Goal: Find specific page/section: Find specific page/section

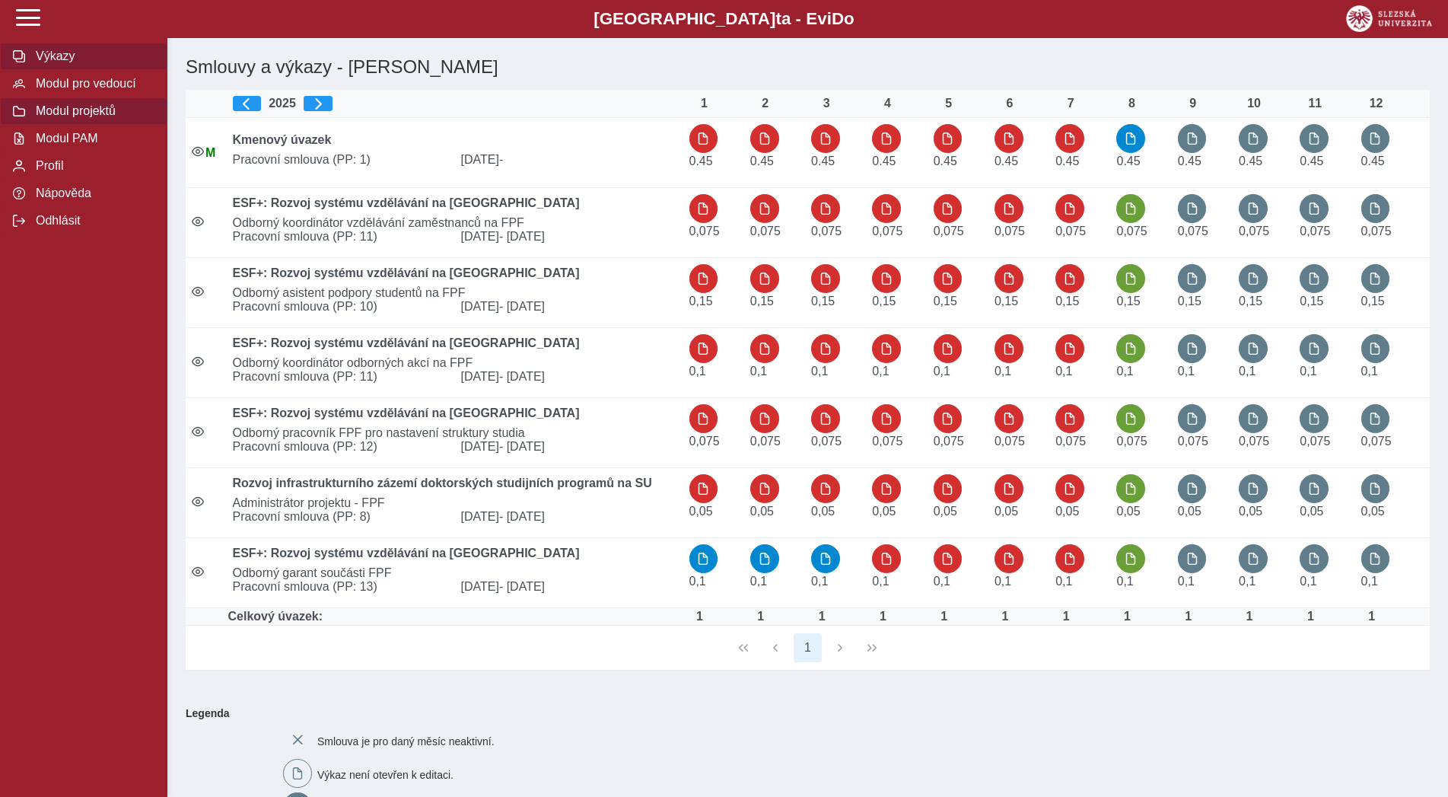
click at [103, 118] on span "Modul projektů" at bounding box center [92, 111] width 123 height 14
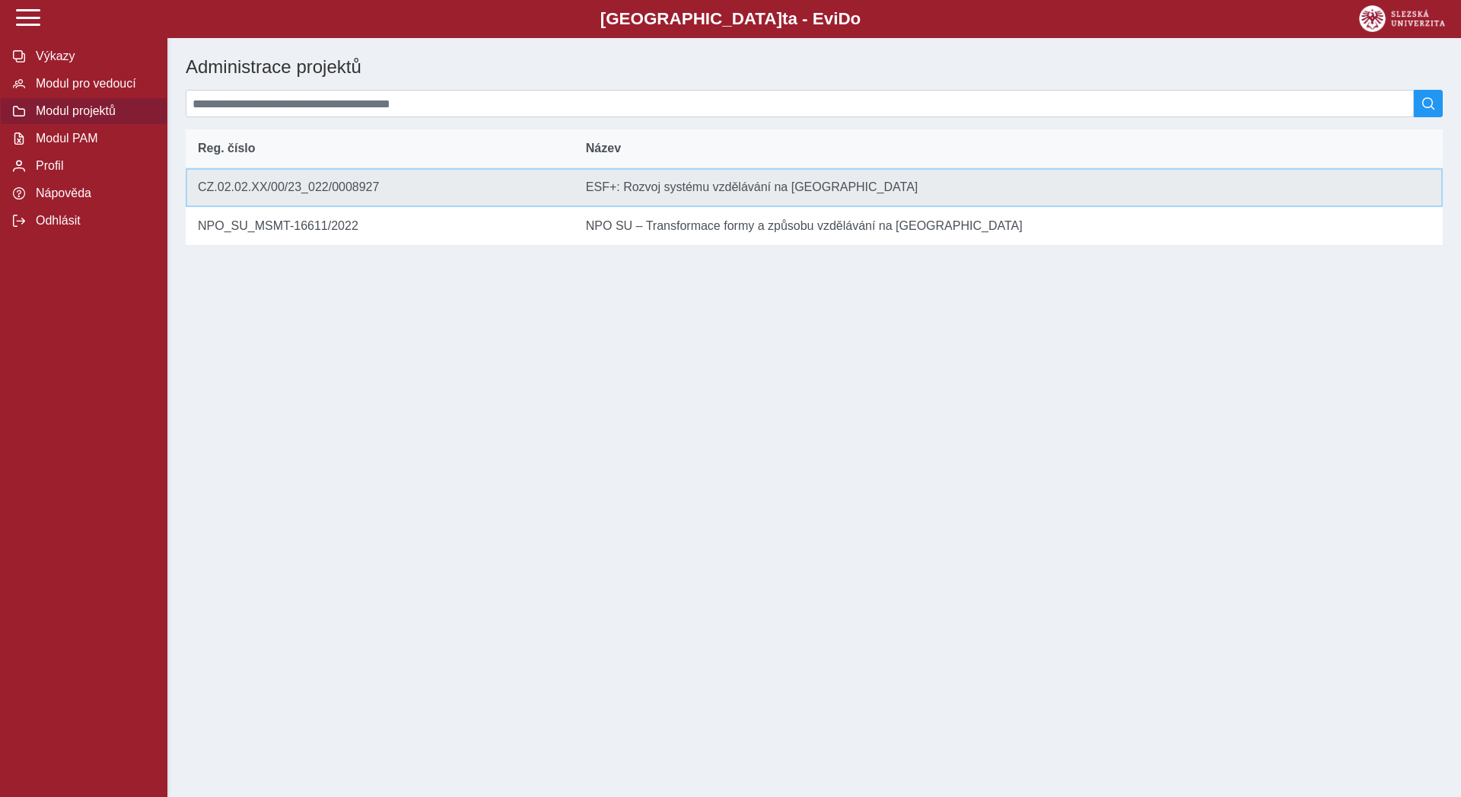
click at [686, 193] on td "Název ESF+: Rozvoj systému vzdělávání na [GEOGRAPHIC_DATA]" at bounding box center [1008, 187] width 869 height 39
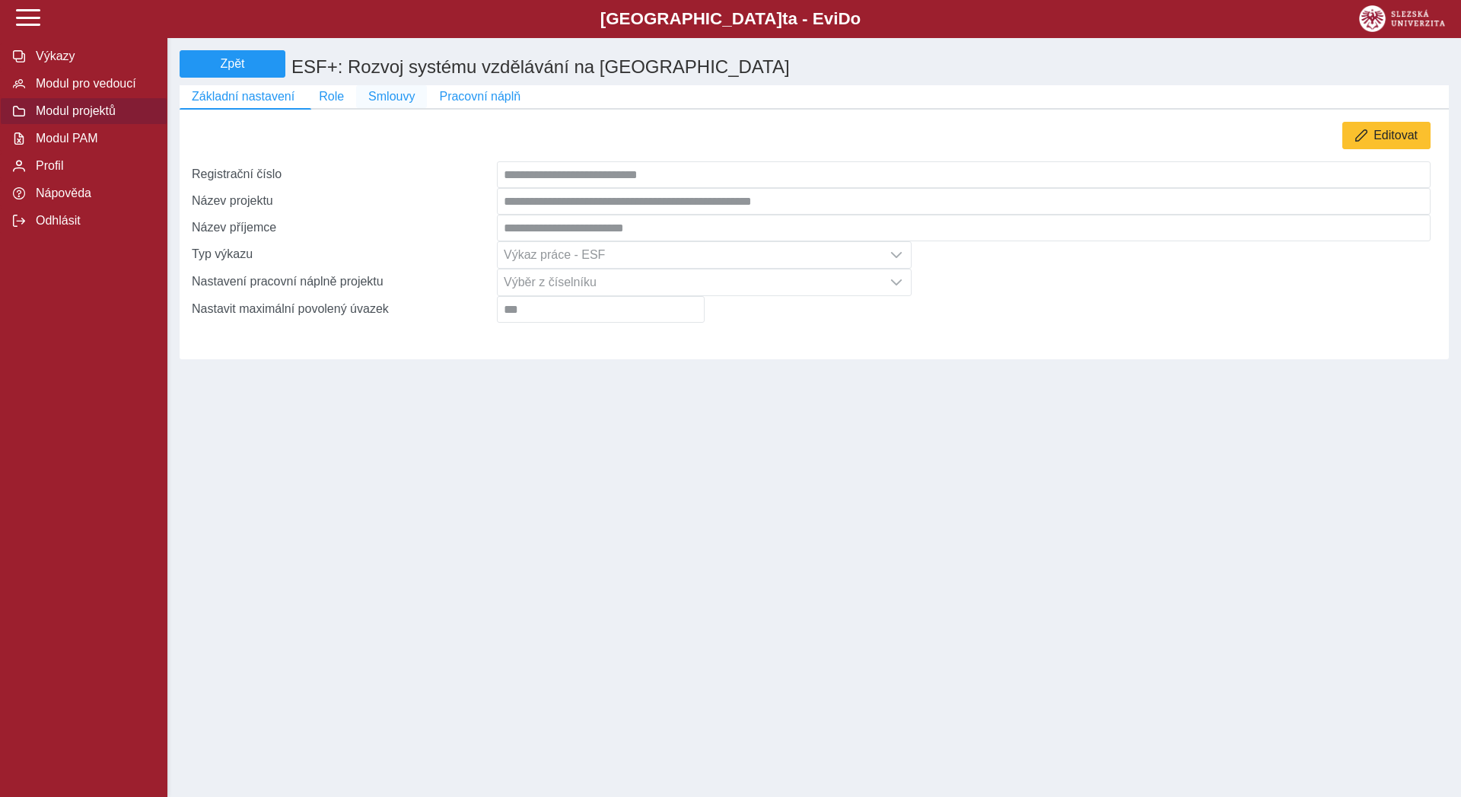
click at [398, 102] on span "Smlouvy" at bounding box center [391, 97] width 46 height 14
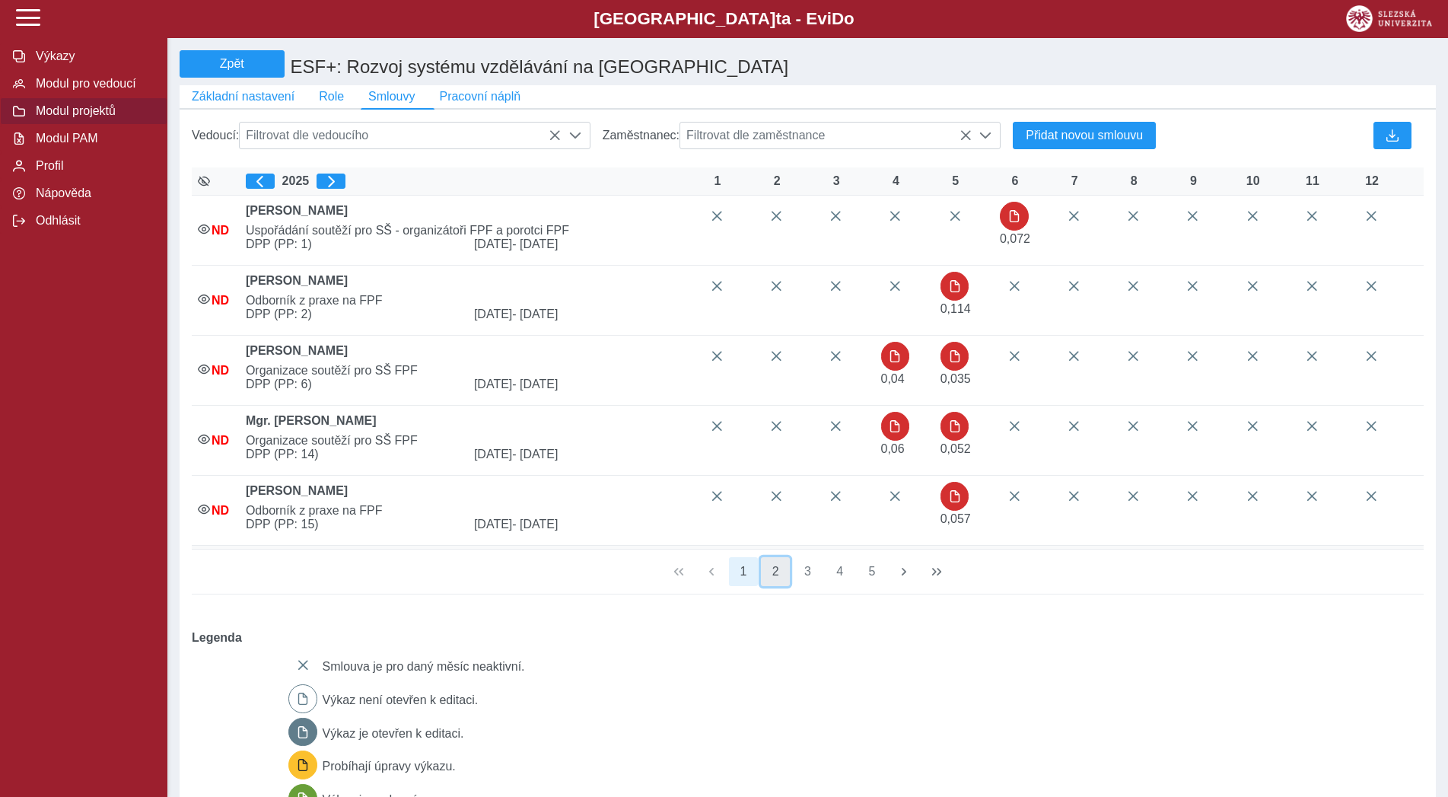
click at [785, 584] on button "2" at bounding box center [775, 571] width 29 height 29
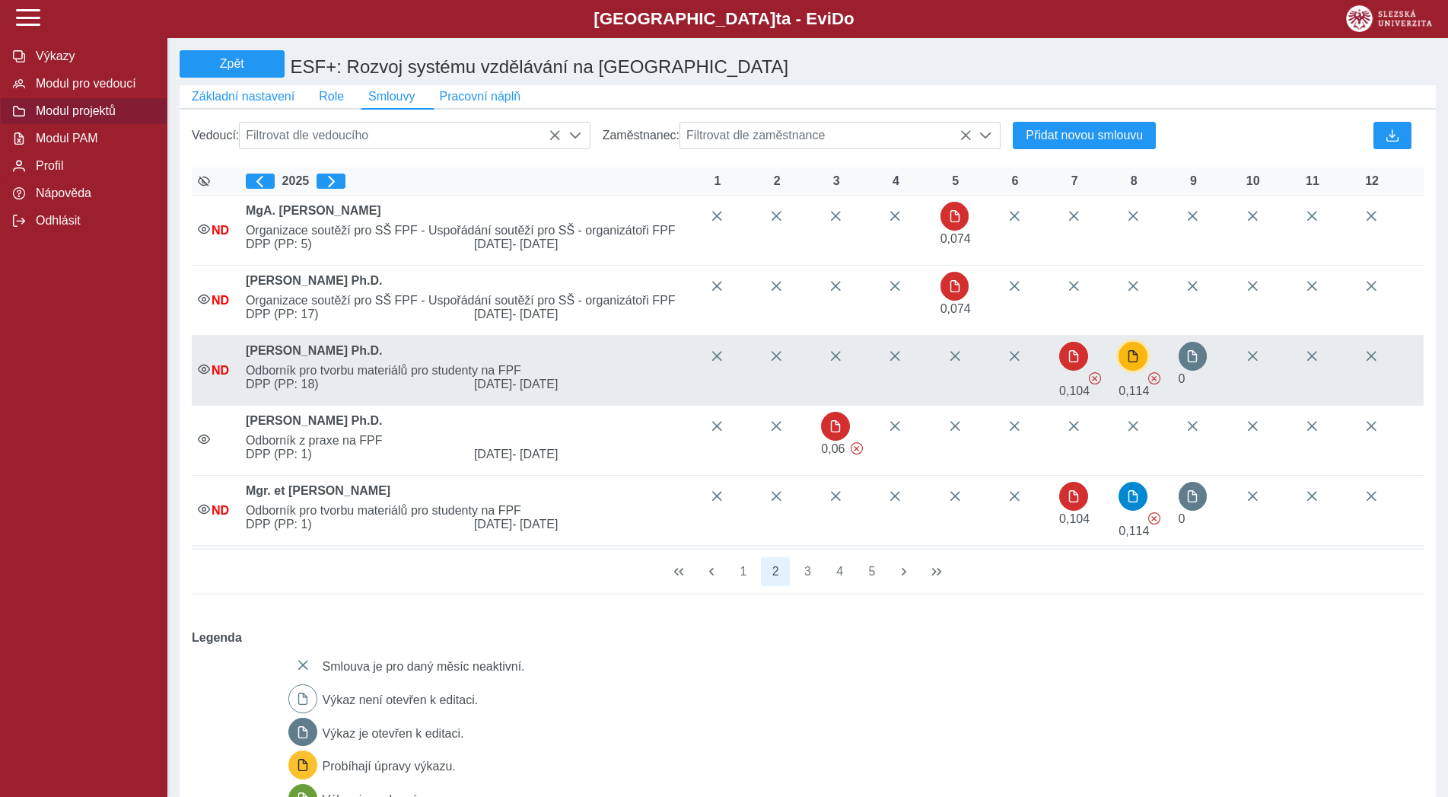
click at [1136, 362] on span "button" at bounding box center [1133, 356] width 12 height 12
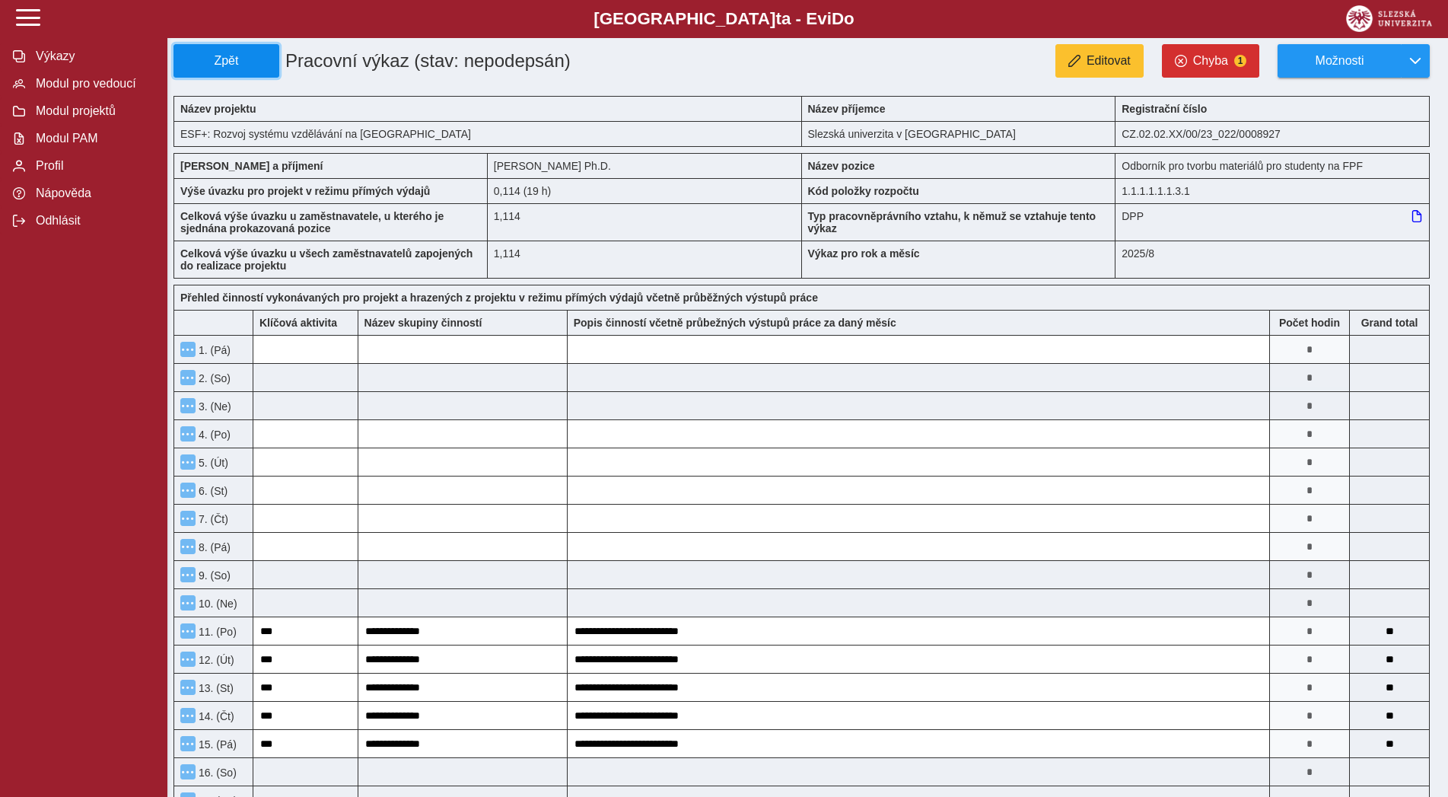
click at [241, 64] on span "Zpět" at bounding box center [226, 61] width 92 height 14
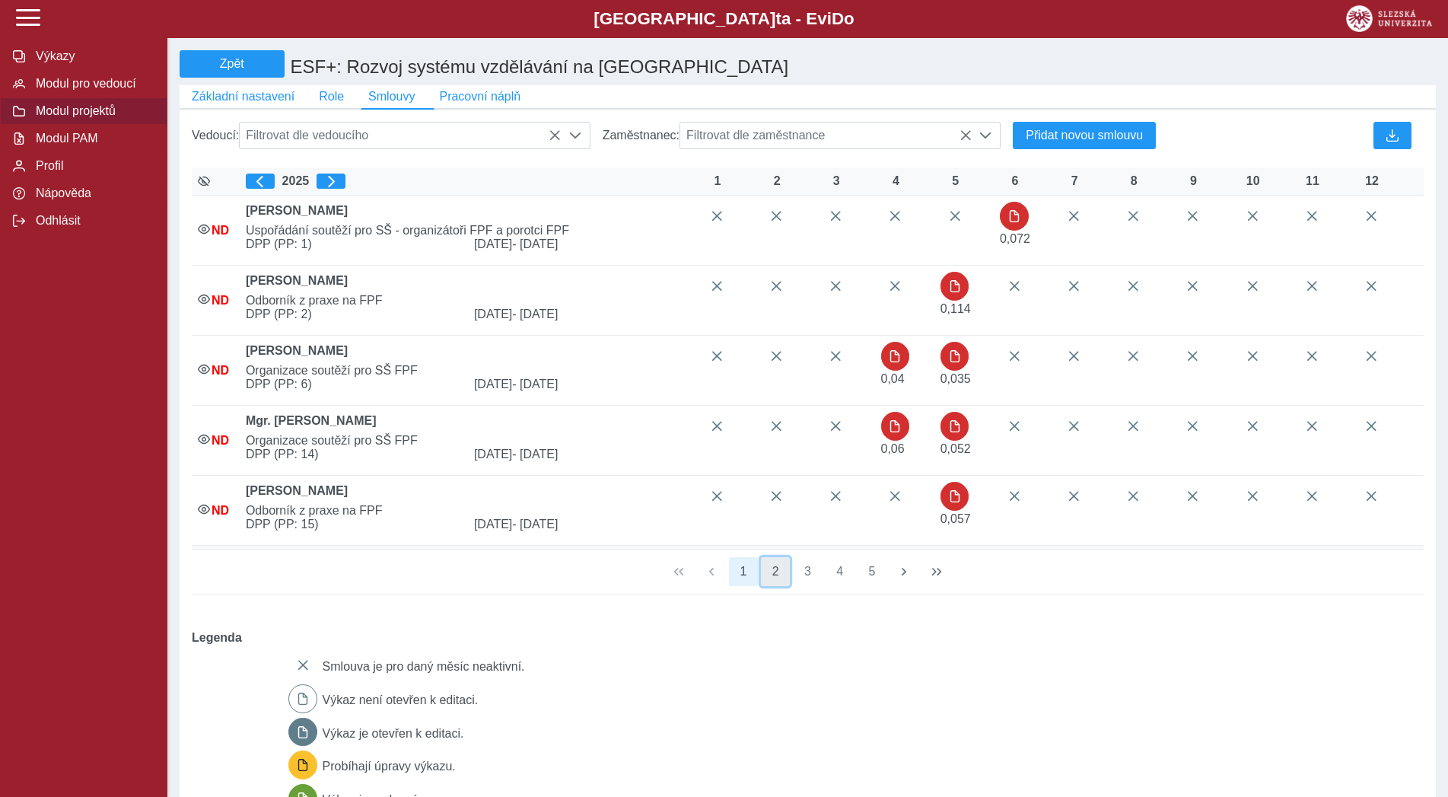
click at [769, 585] on button "2" at bounding box center [775, 571] width 29 height 29
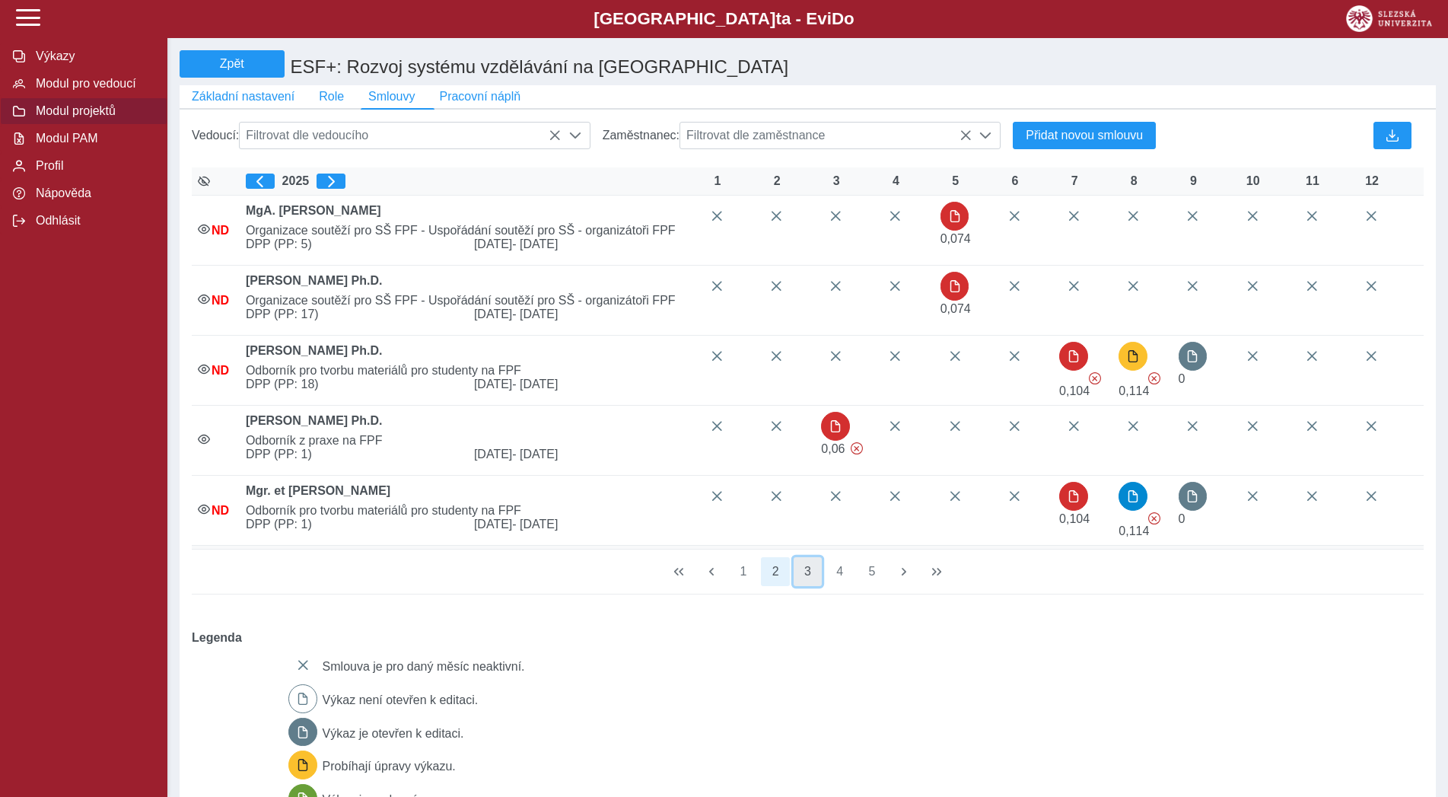
click at [813, 579] on button "3" at bounding box center [808, 571] width 29 height 29
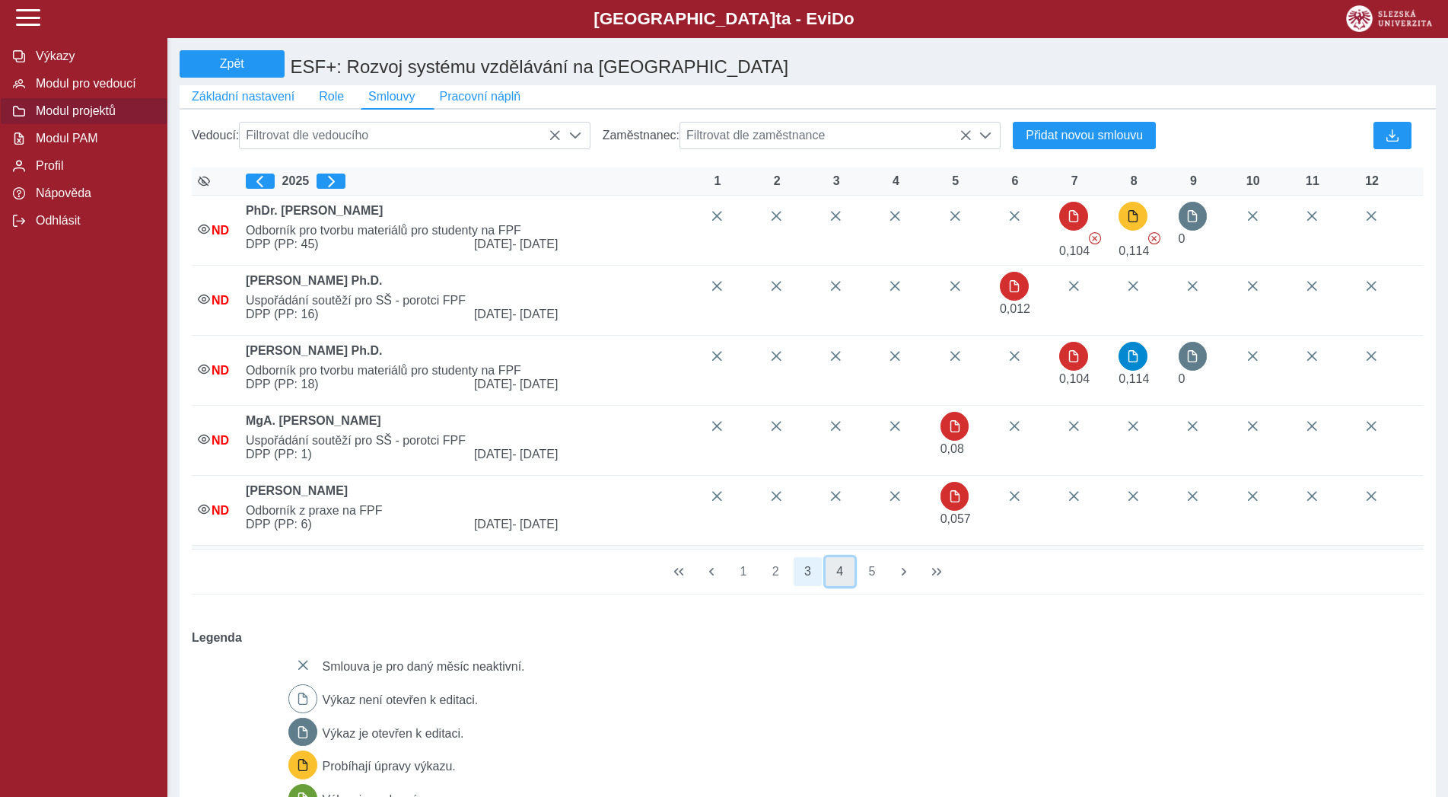
click at [832, 581] on button "4" at bounding box center [840, 571] width 29 height 29
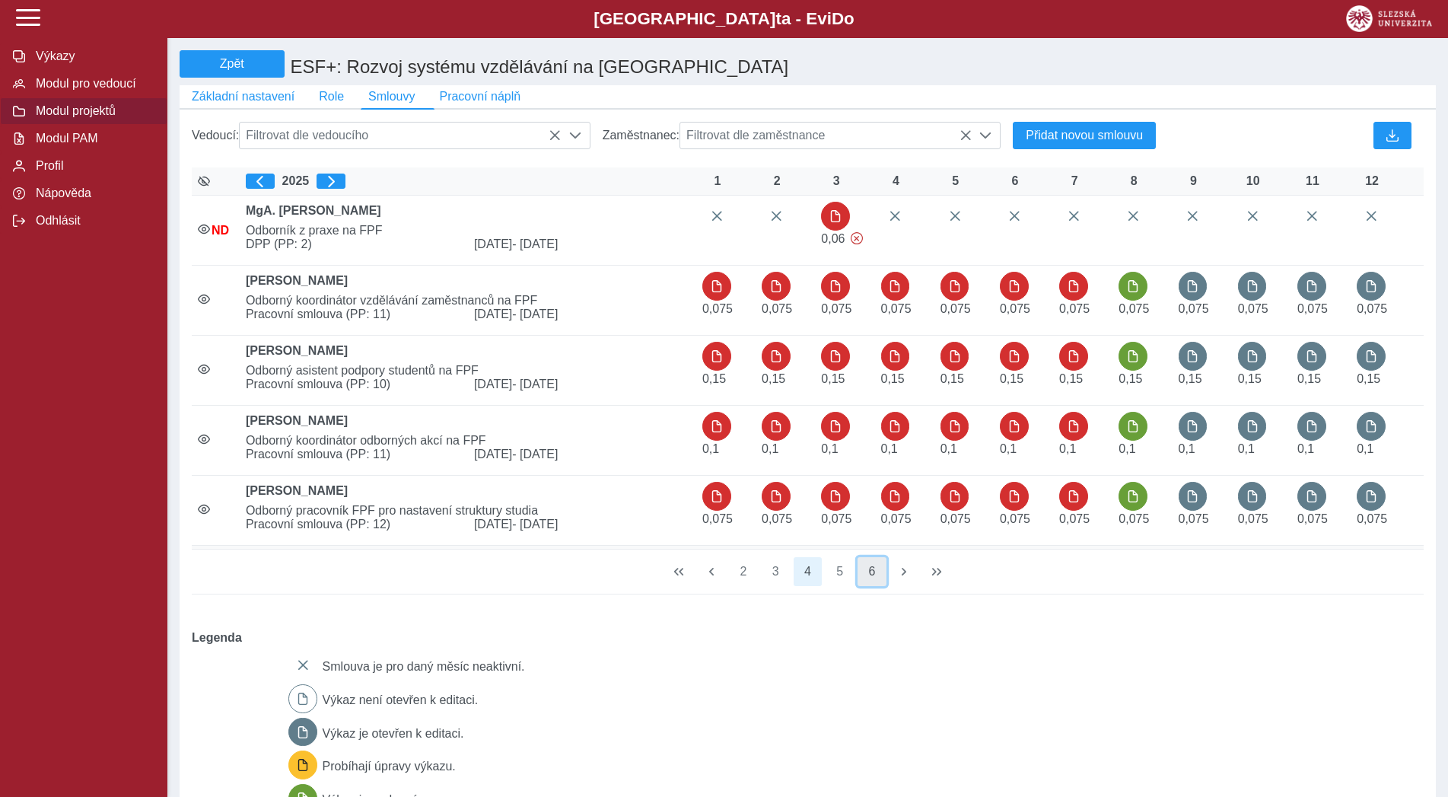
click at [867, 584] on button "6" at bounding box center [872, 571] width 29 height 29
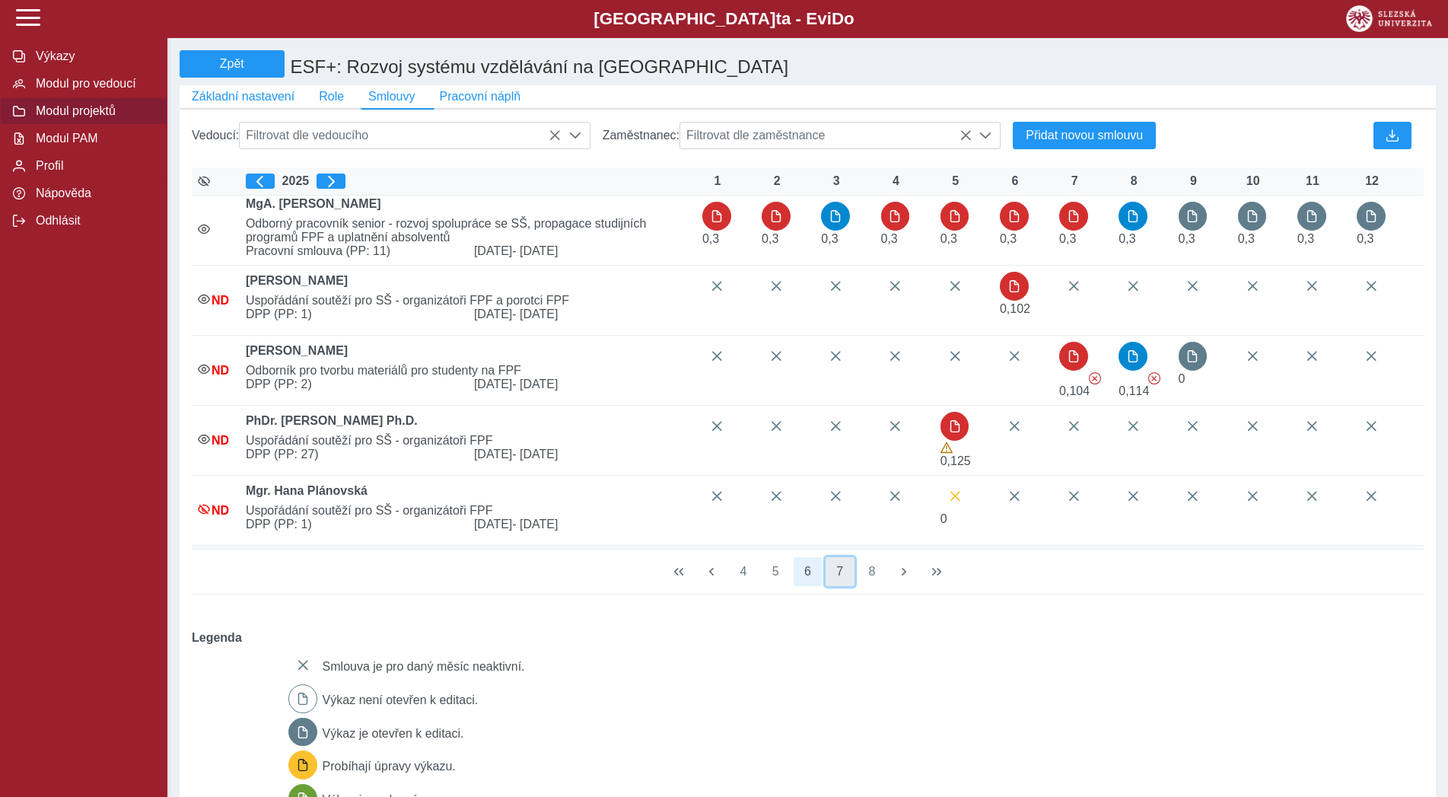
click at [848, 586] on button "7" at bounding box center [840, 571] width 29 height 29
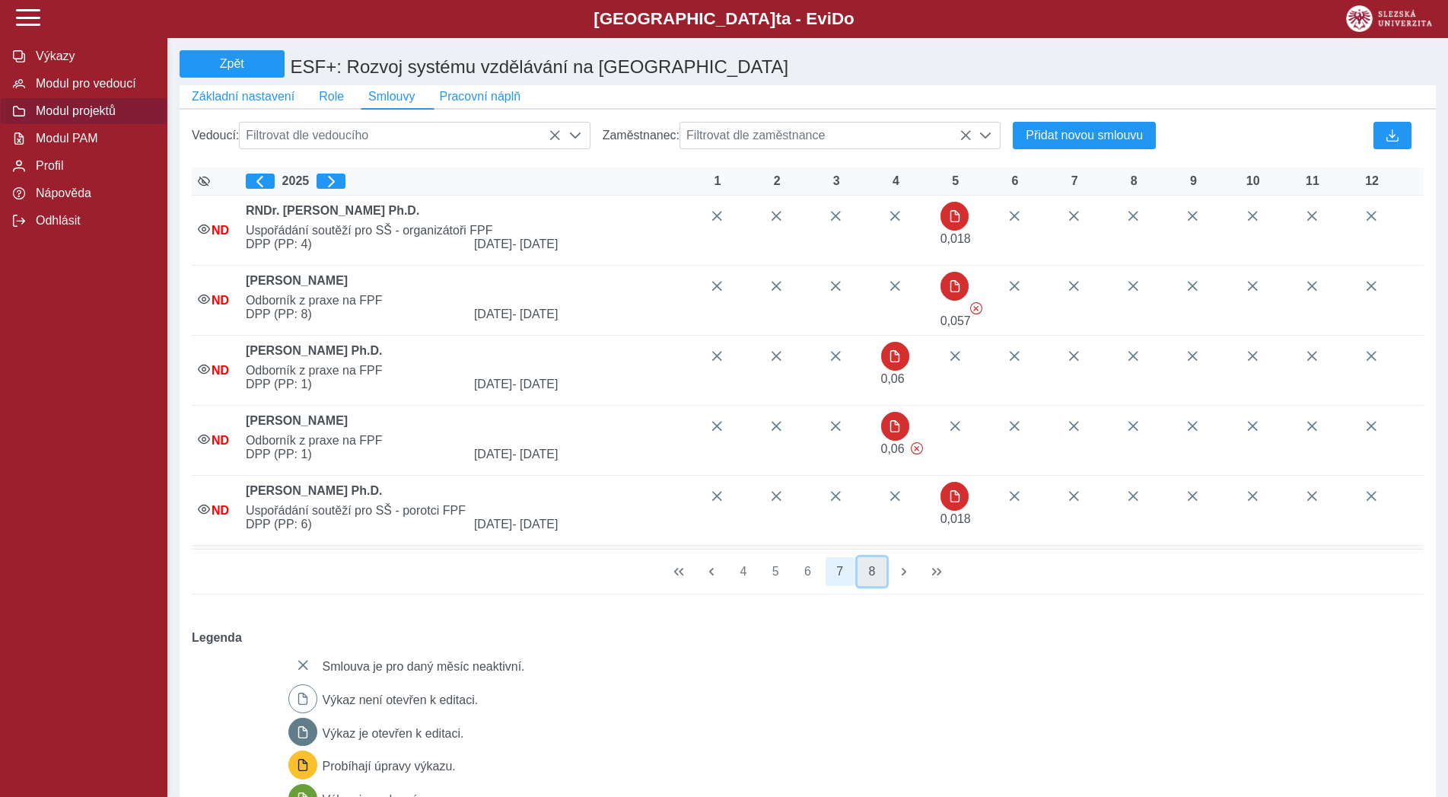
click at [863, 583] on button "8" at bounding box center [872, 571] width 29 height 29
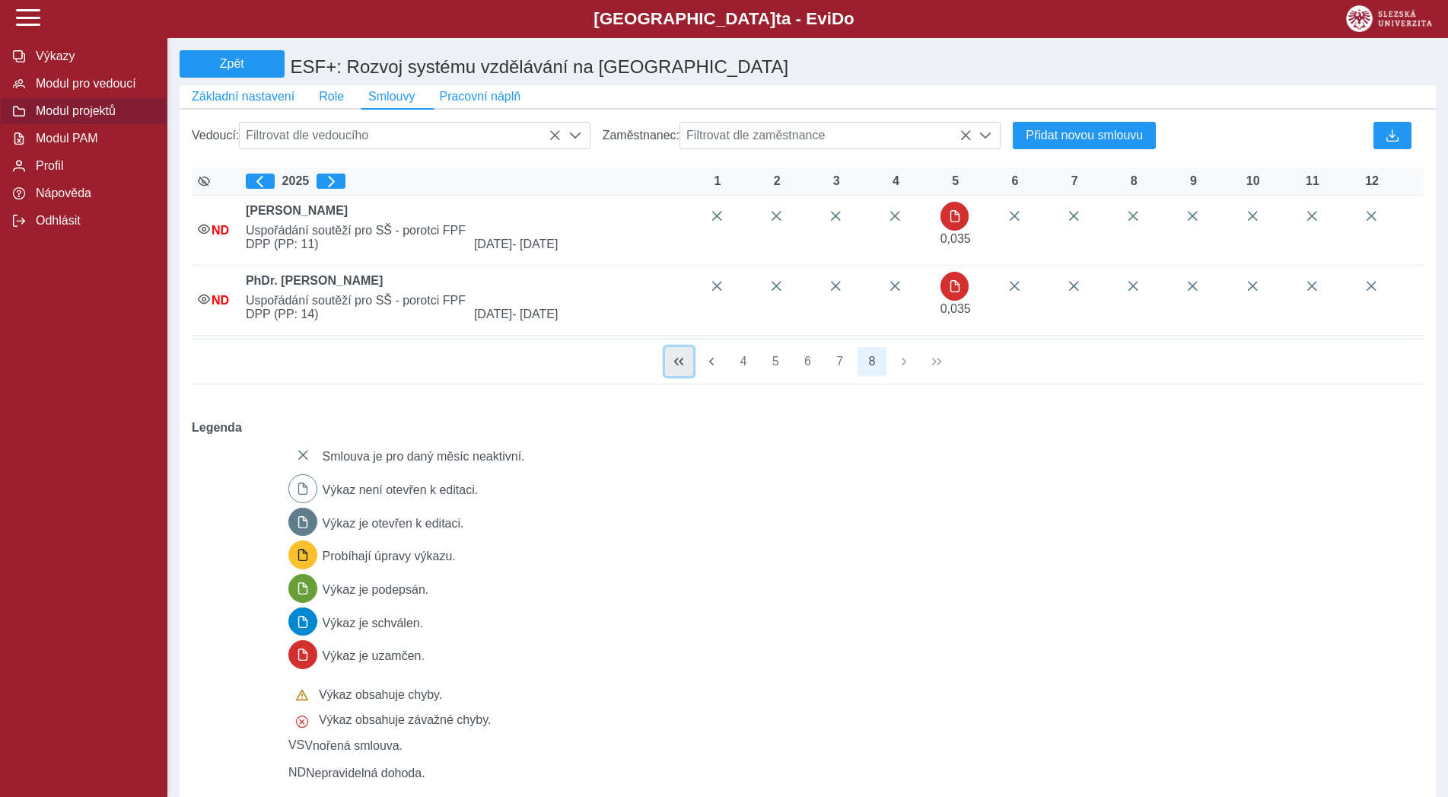
click at [673, 374] on button "button" at bounding box center [679, 361] width 29 height 29
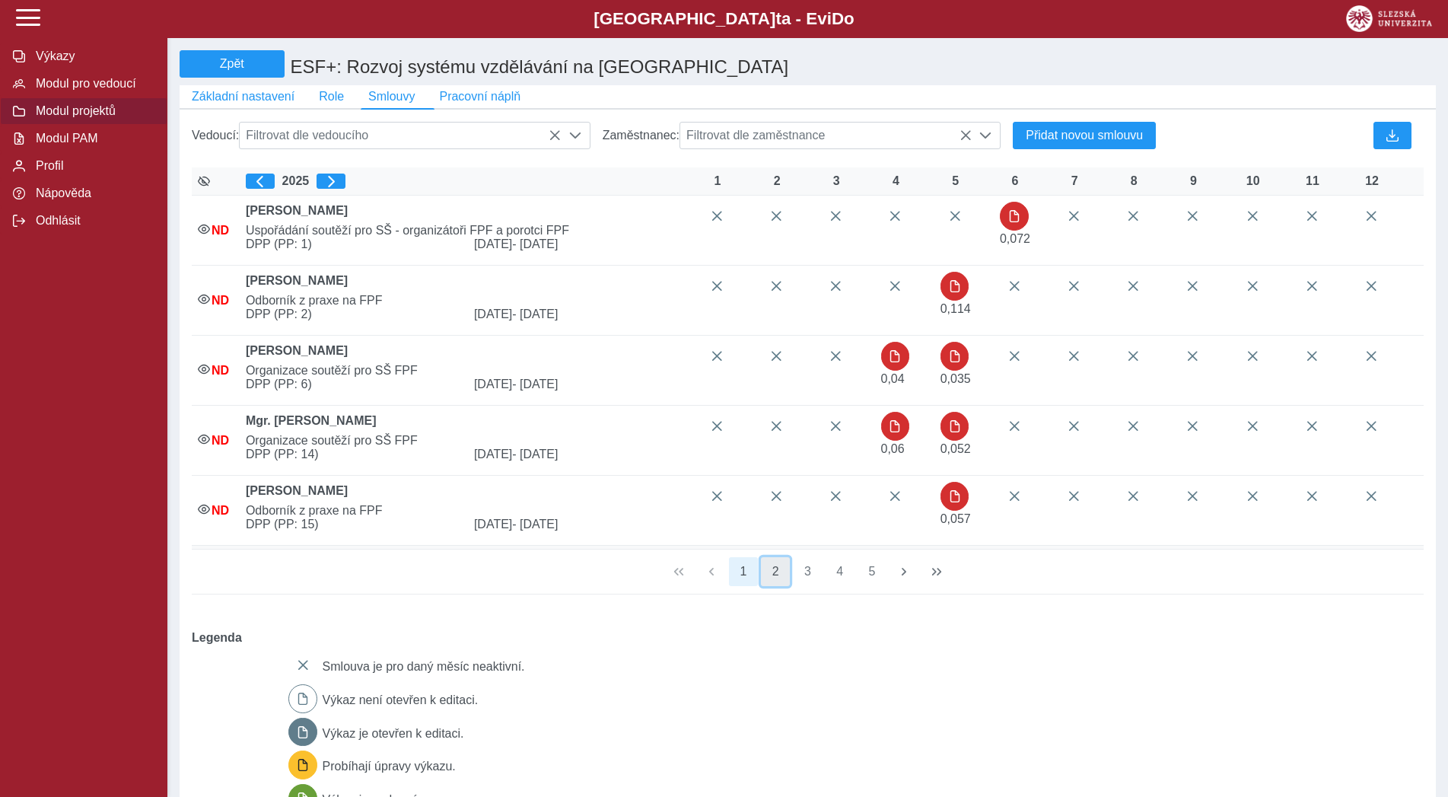
click at [771, 583] on button "2" at bounding box center [775, 571] width 29 height 29
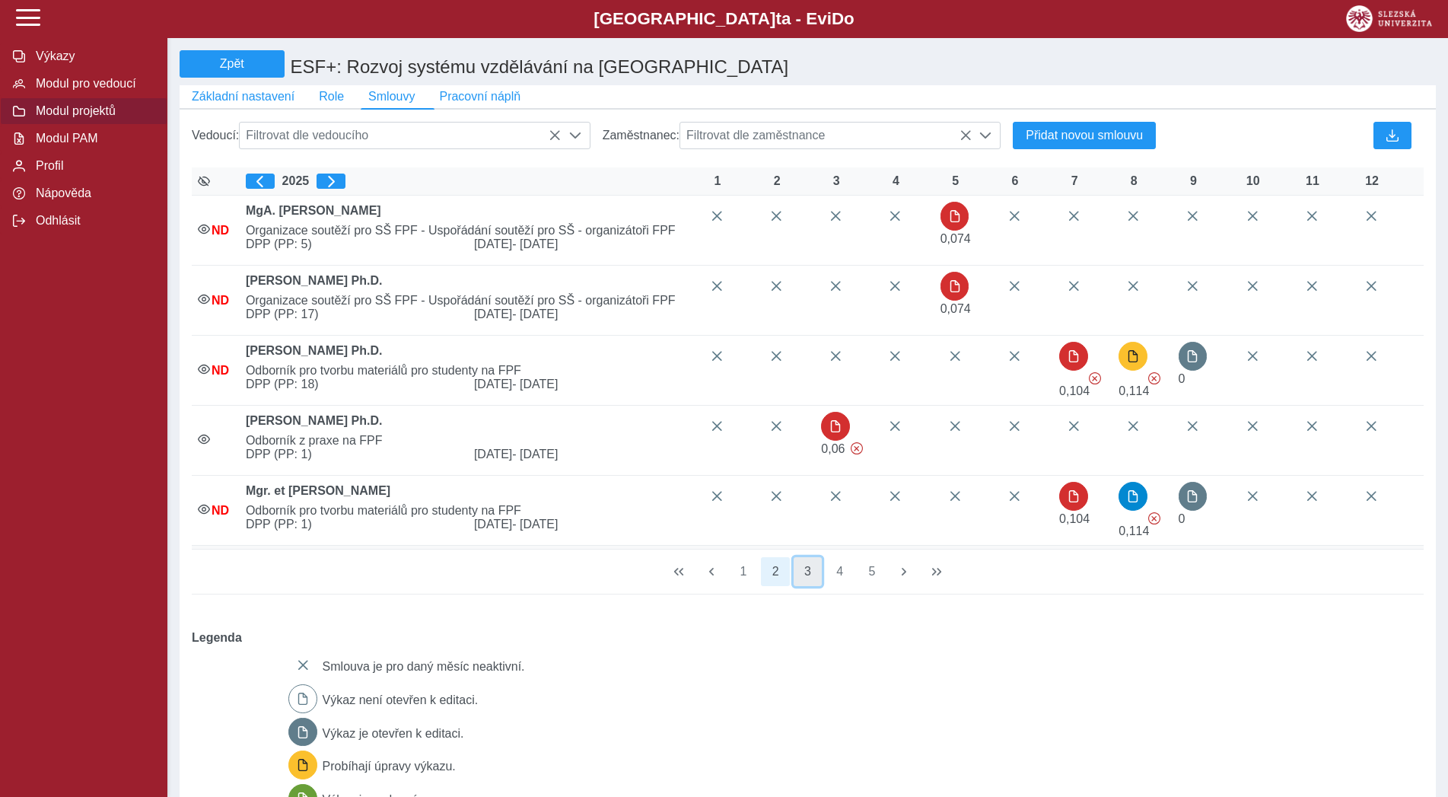
click at [798, 581] on button "3" at bounding box center [808, 571] width 29 height 29
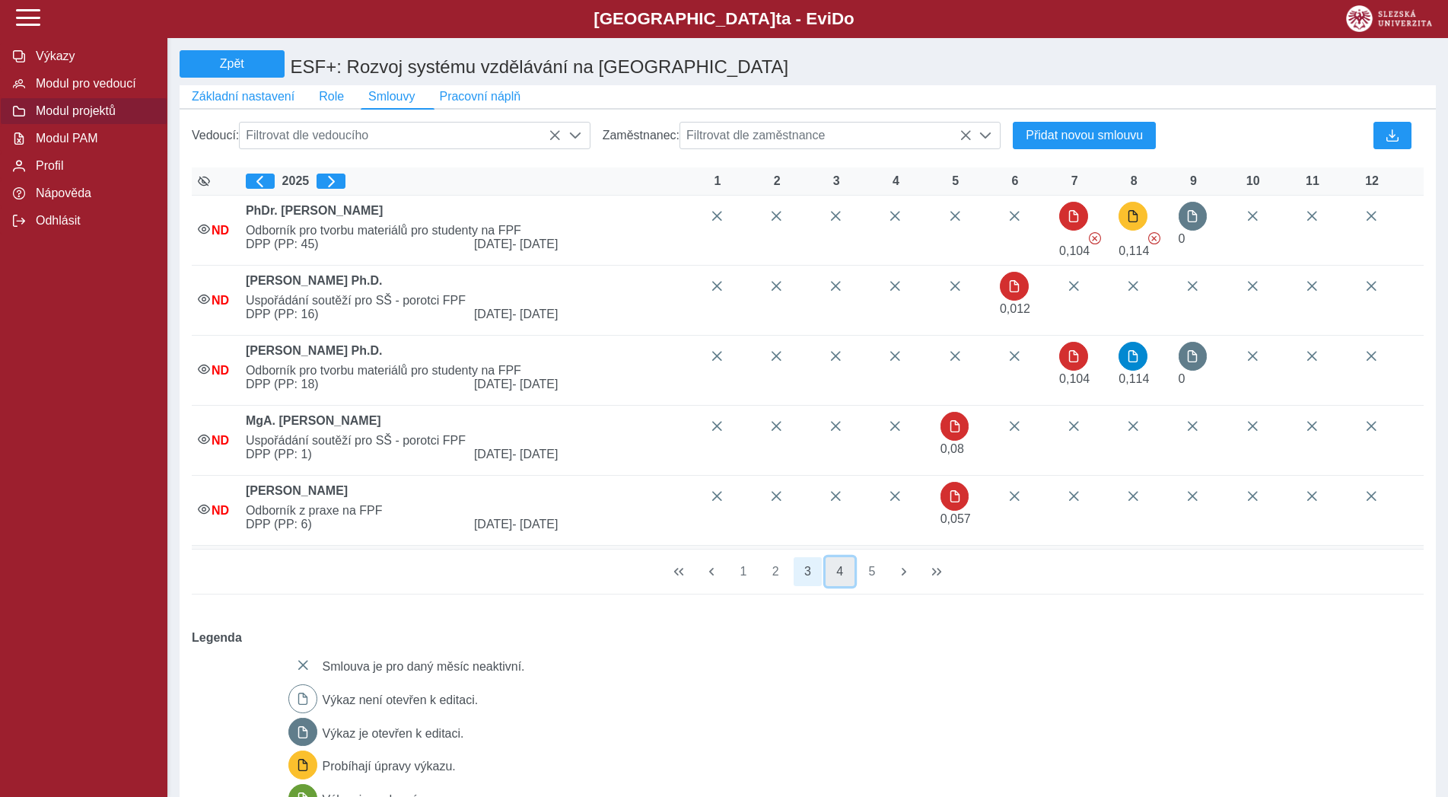
click at [829, 583] on button "4" at bounding box center [840, 571] width 29 height 29
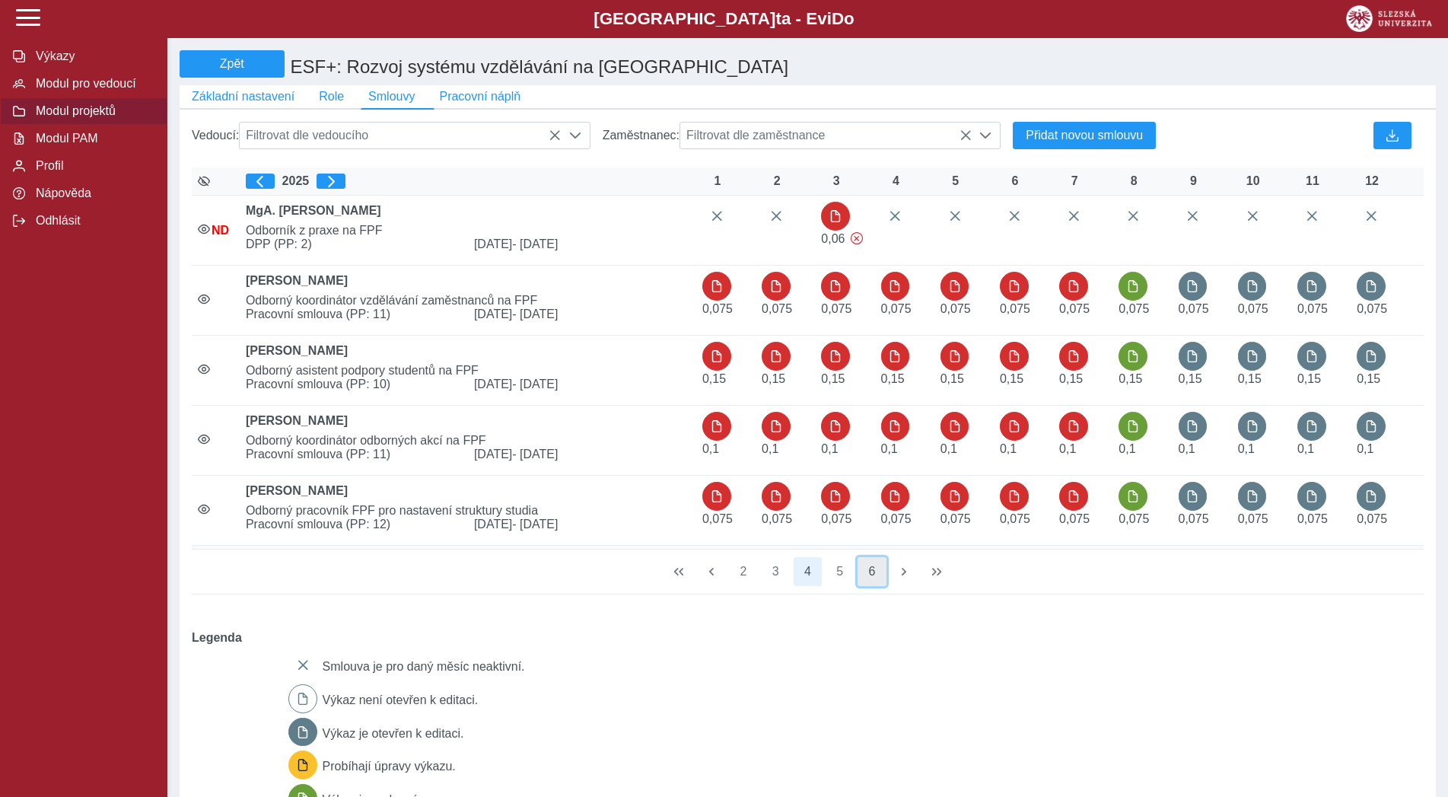
click at [865, 584] on button "6" at bounding box center [872, 571] width 29 height 29
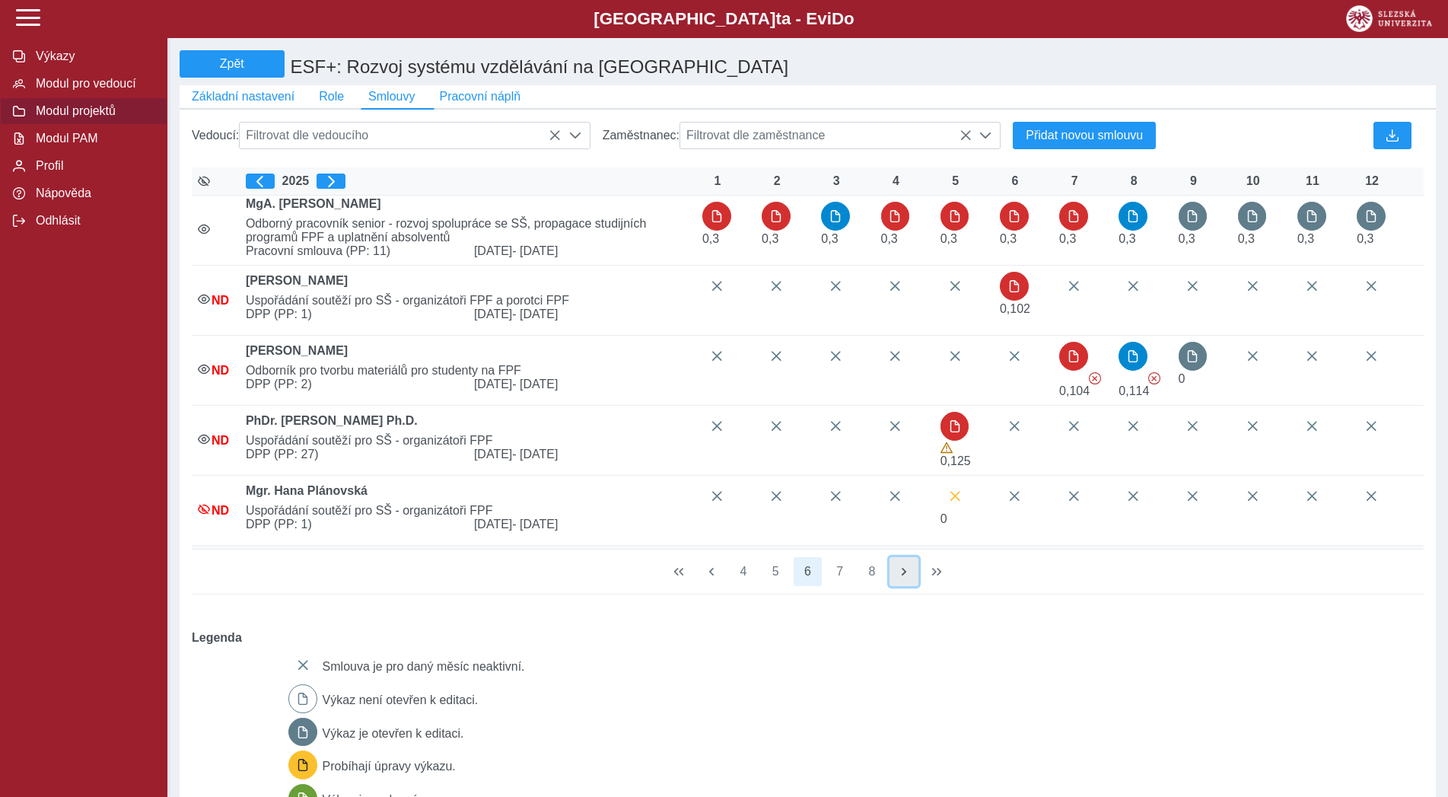
click at [900, 578] on span "button" at bounding box center [904, 571] width 12 height 12
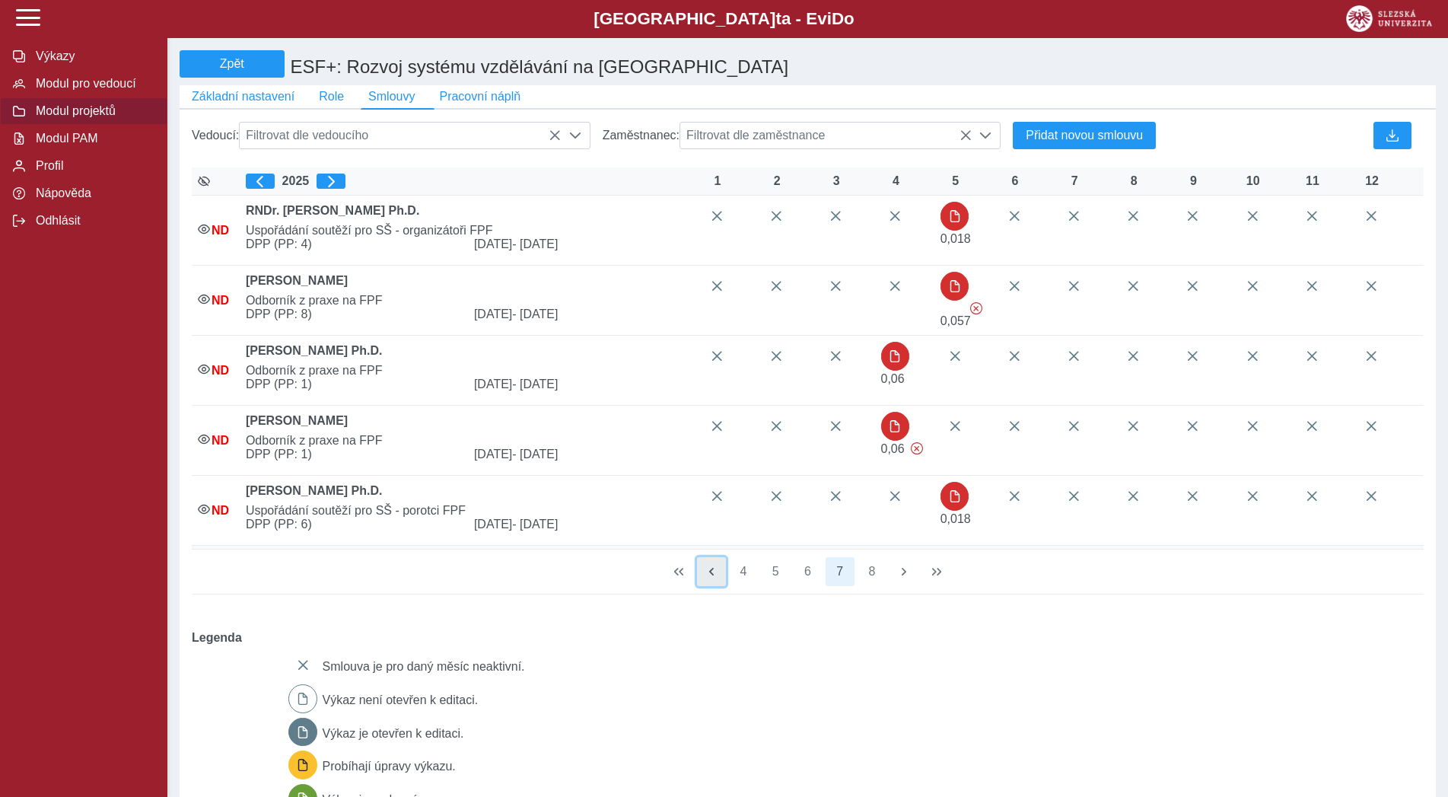
click at [702, 581] on button "button" at bounding box center [711, 571] width 29 height 29
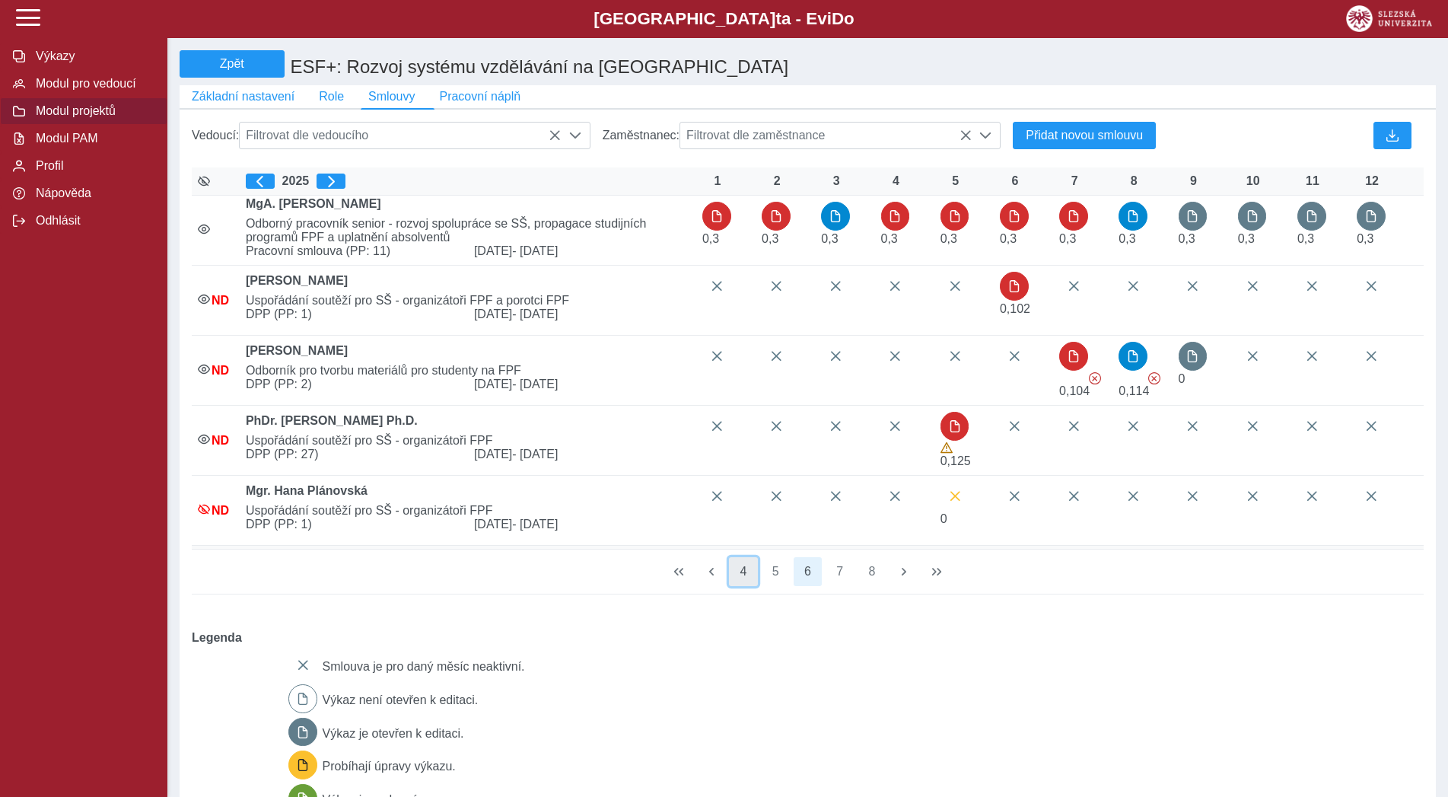
click at [734, 585] on button "4" at bounding box center [743, 571] width 29 height 29
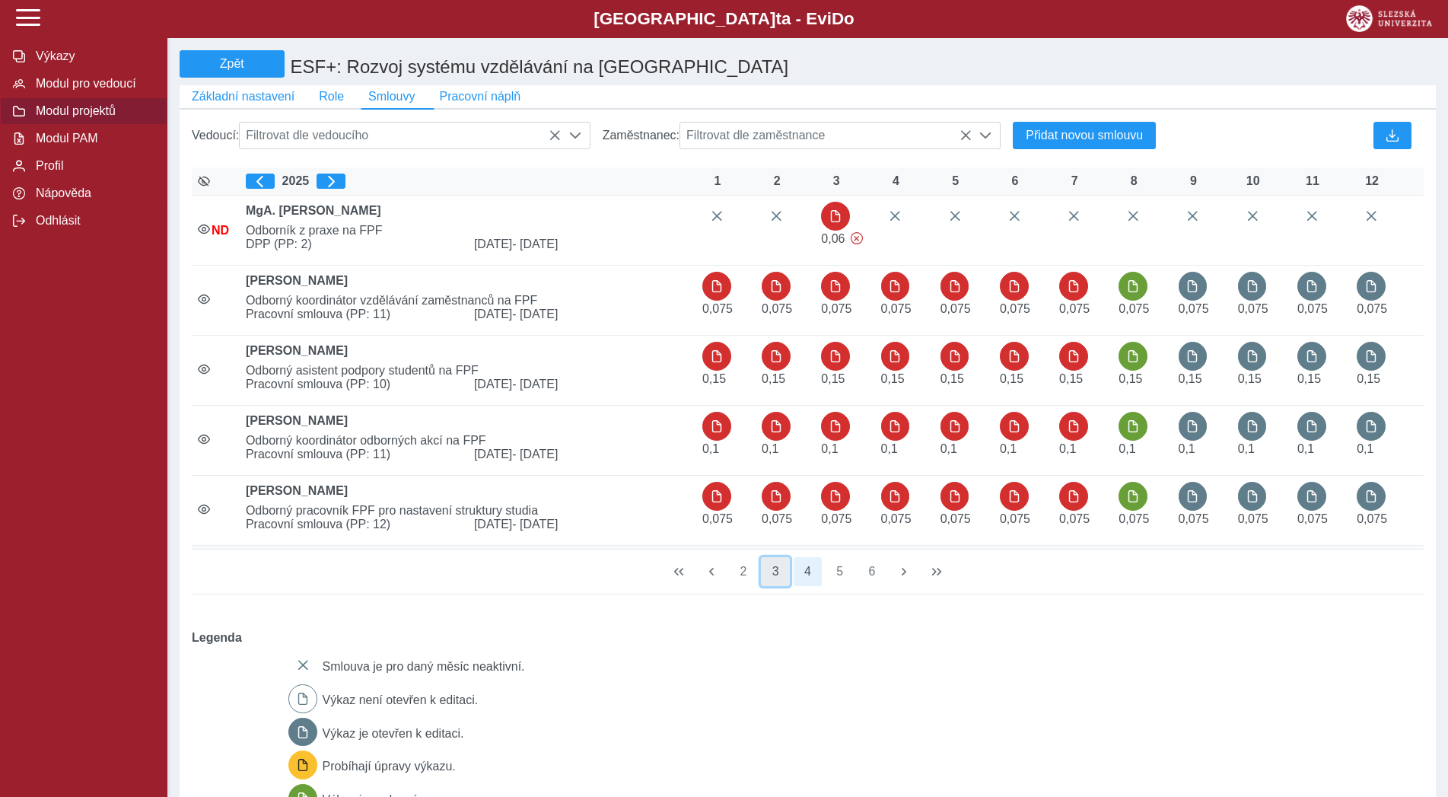
click at [769, 586] on button "3" at bounding box center [775, 571] width 29 height 29
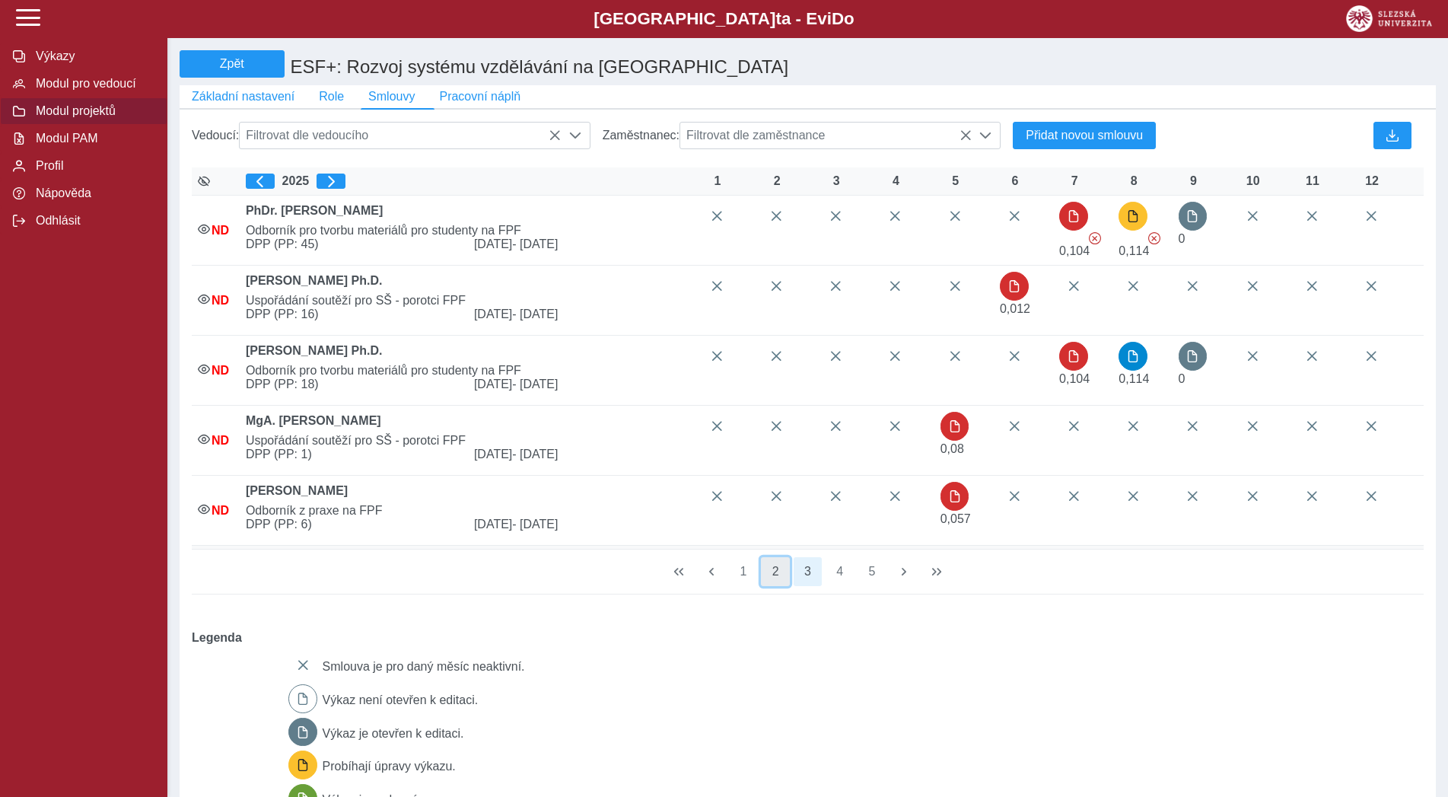
click at [763, 578] on button "2" at bounding box center [775, 571] width 29 height 29
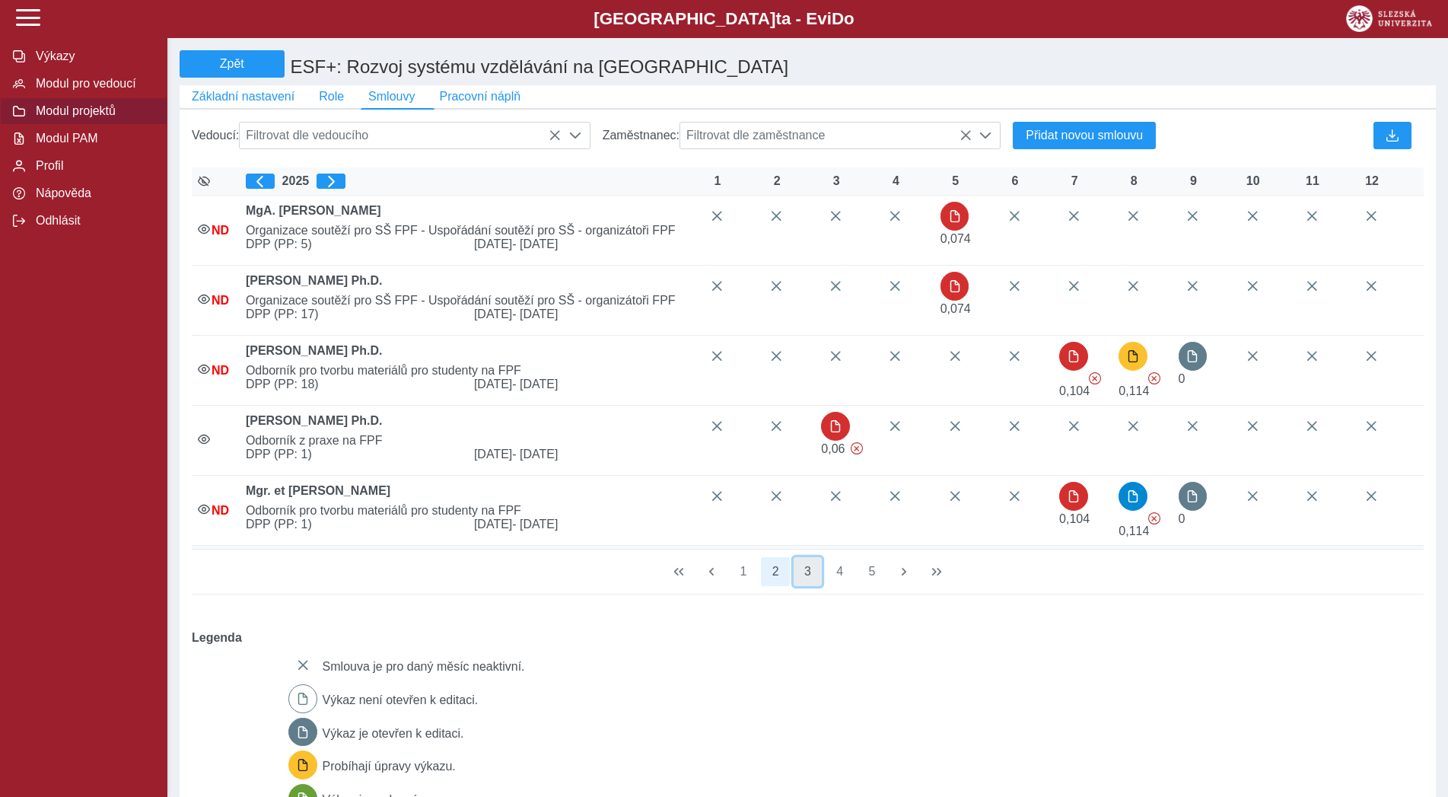
click at [810, 577] on button "3" at bounding box center [808, 571] width 29 height 29
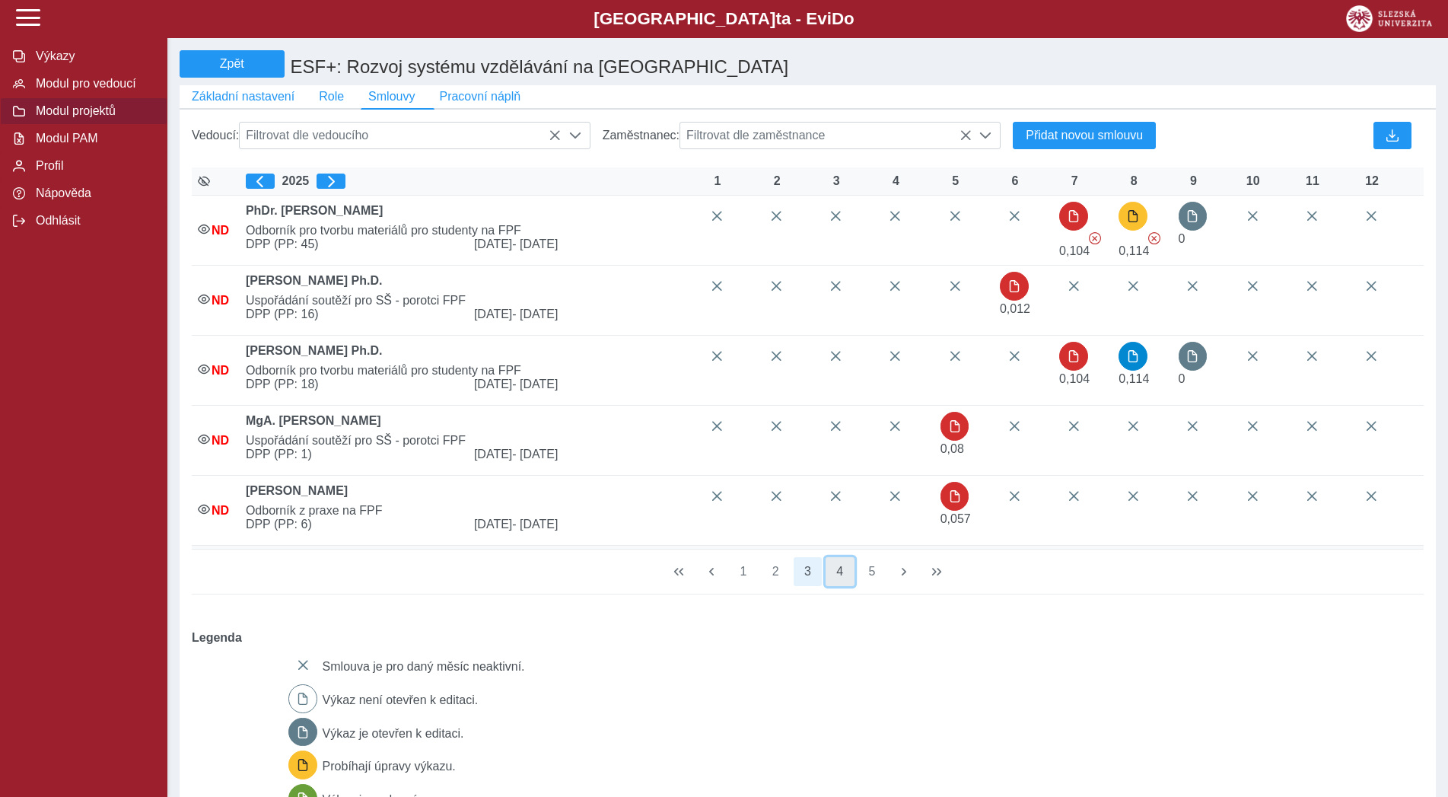
click at [831, 583] on button "4" at bounding box center [840, 571] width 29 height 29
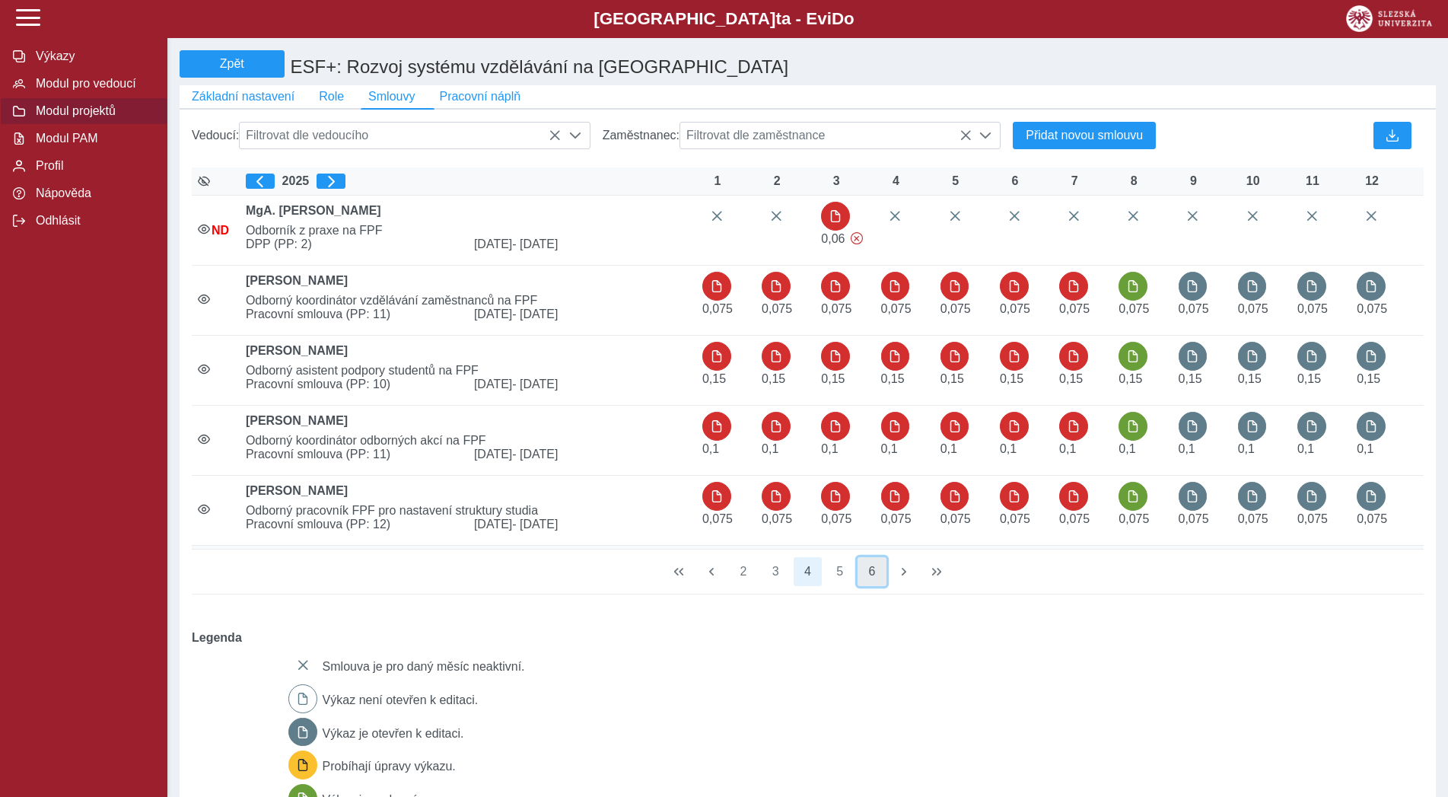
click at [861, 583] on button "6" at bounding box center [872, 571] width 29 height 29
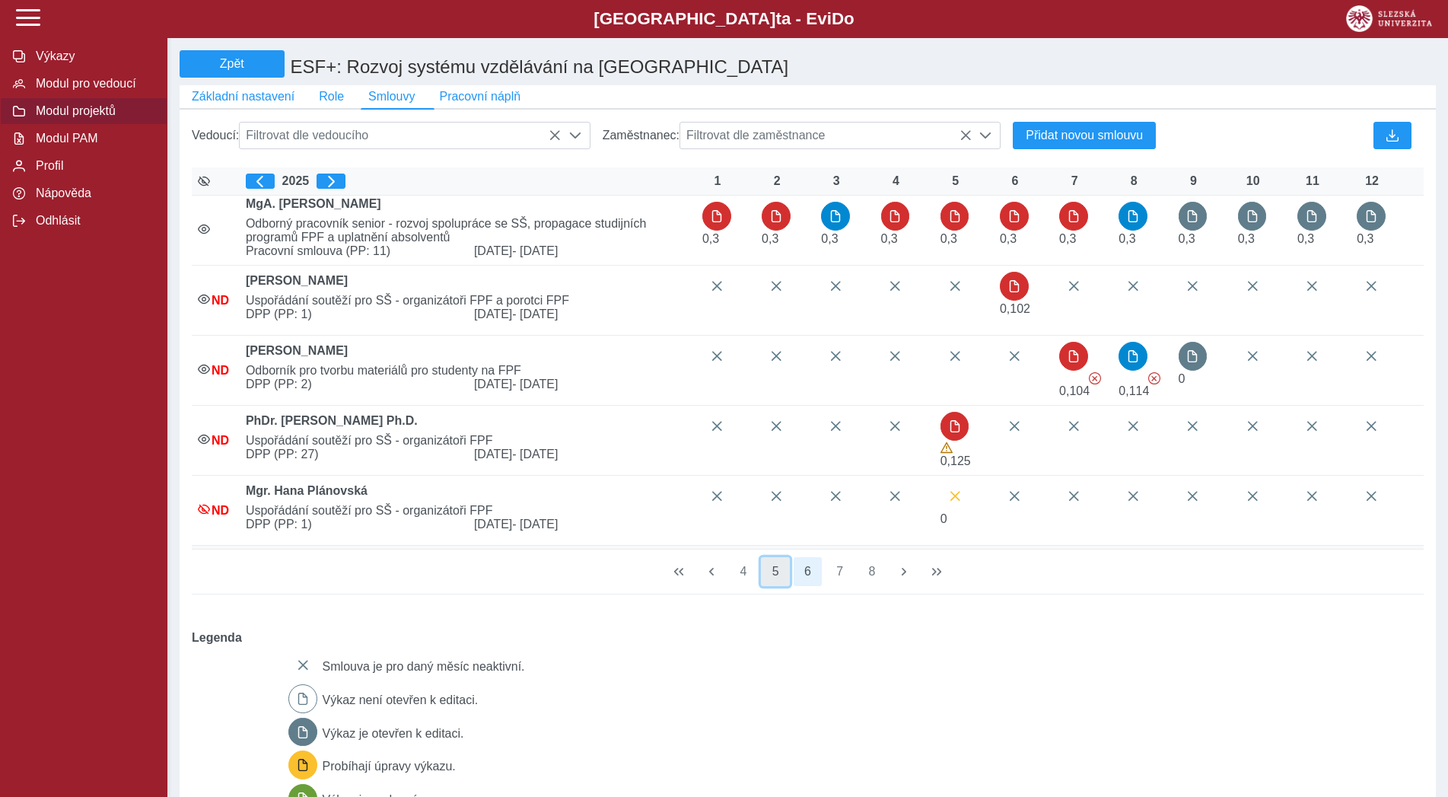
click at [777, 583] on button "5" at bounding box center [775, 571] width 29 height 29
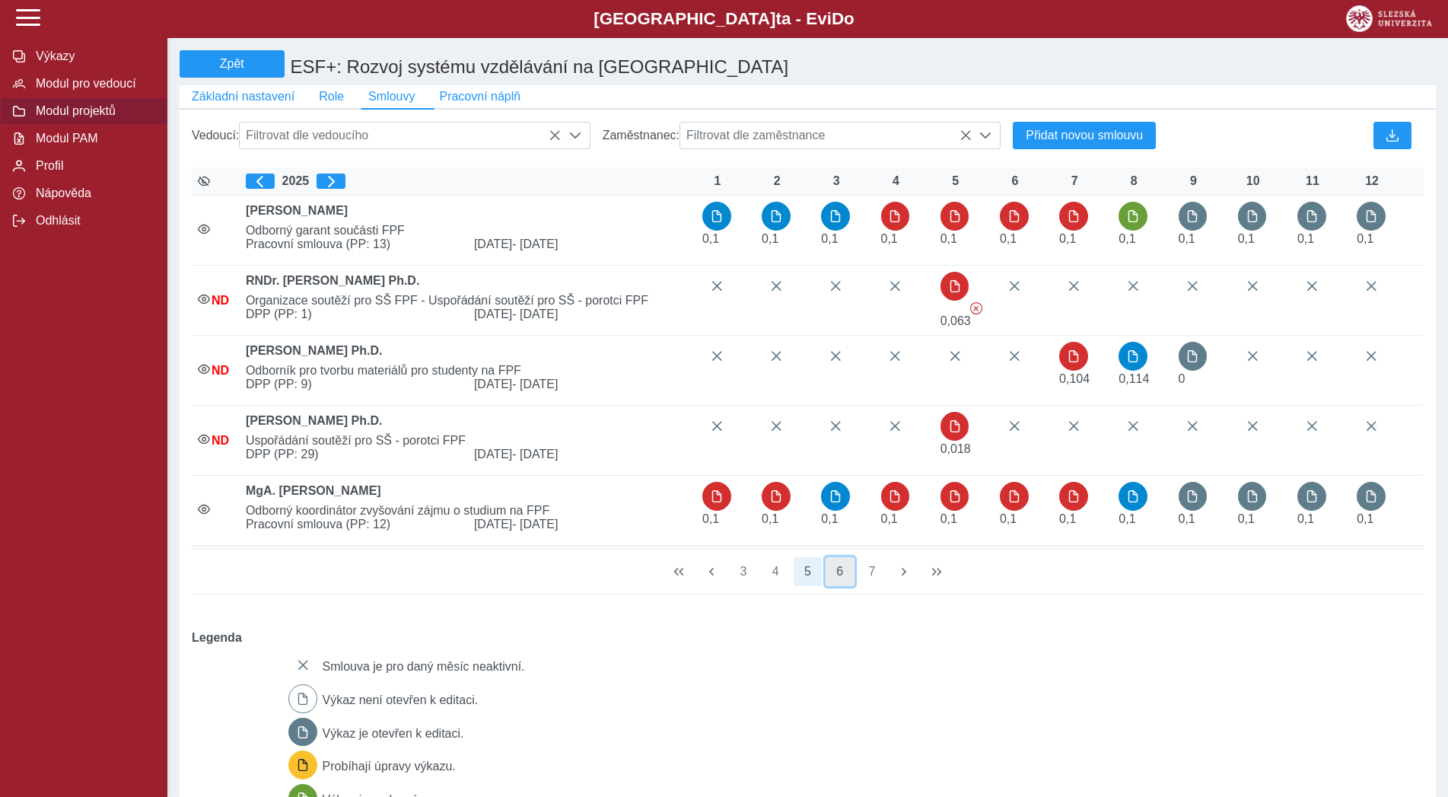
click at [834, 578] on button "6" at bounding box center [840, 571] width 29 height 29
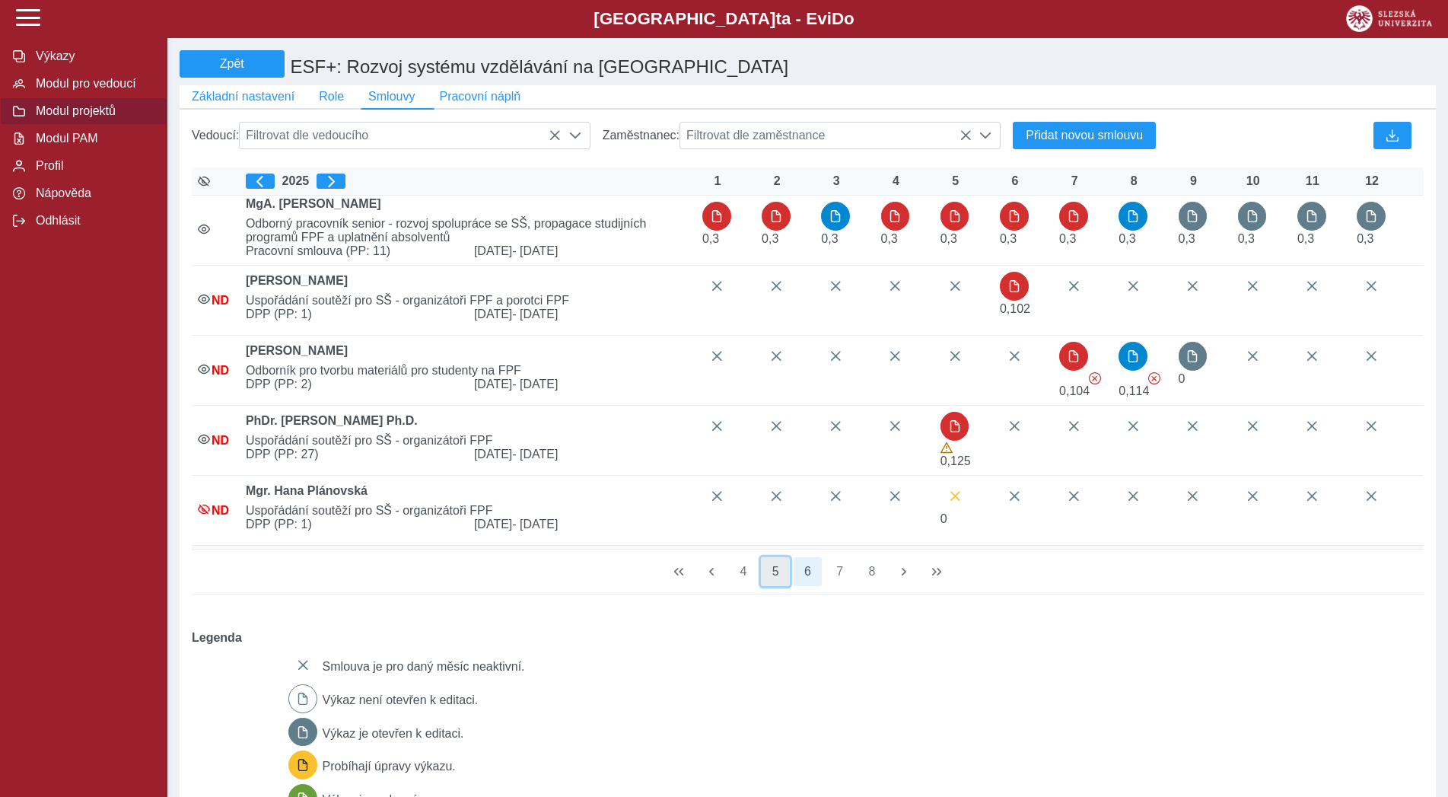
click at [785, 586] on button "5" at bounding box center [775, 571] width 29 height 29
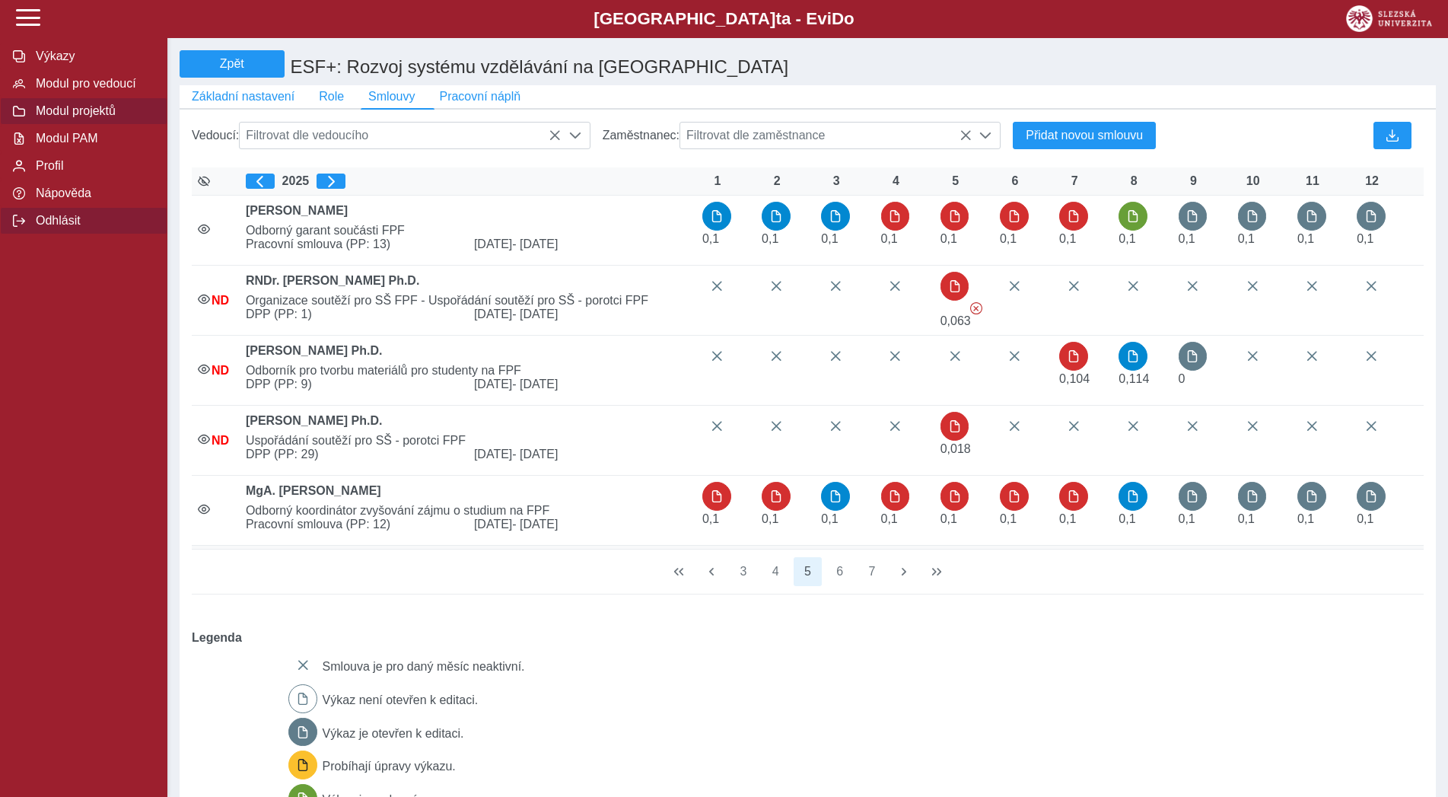
click at [66, 234] on button "Odhlásit" at bounding box center [83, 220] width 167 height 27
